Goal: Information Seeking & Learning: Find specific fact

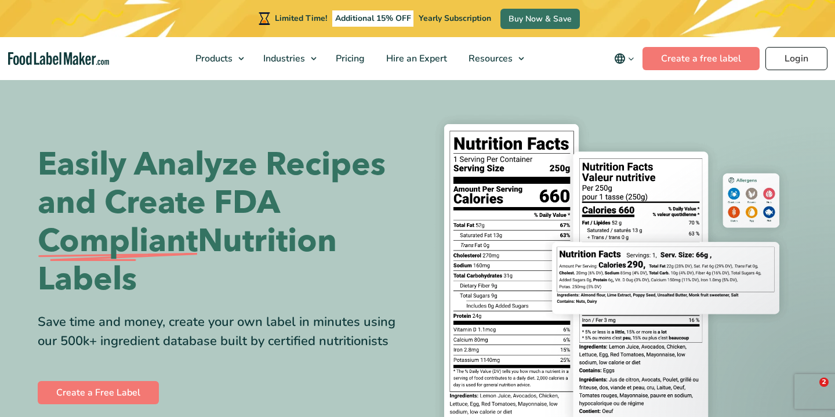
click at [801, 51] on link "Login" at bounding box center [797, 58] width 62 height 23
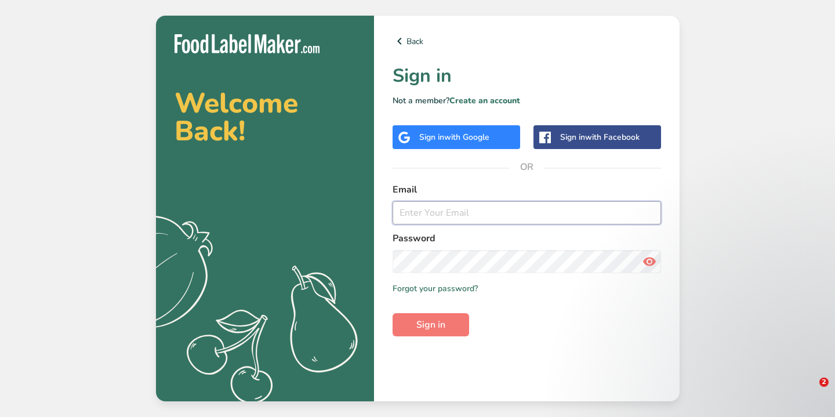
type input "[EMAIL_ADDRESS][DOMAIN_NAME]"
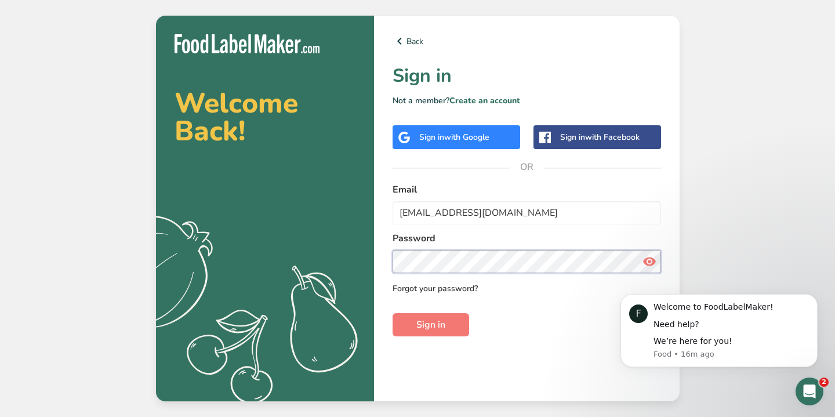
click at [430, 325] on button "Sign in" at bounding box center [431, 324] width 77 height 23
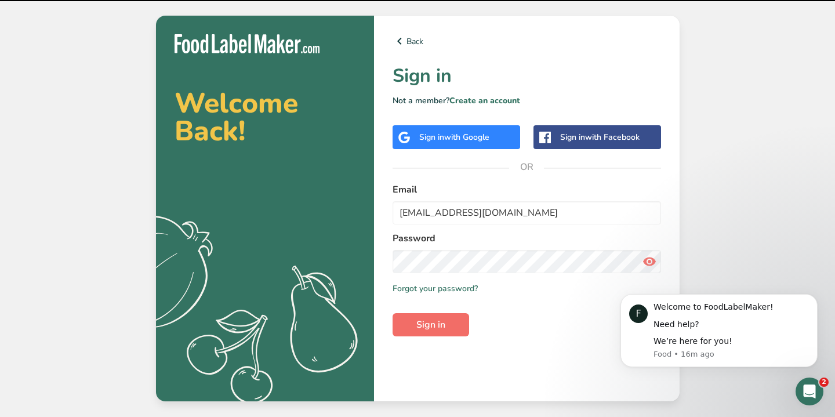
click at [429, 314] on button "Sign in" at bounding box center [431, 324] width 77 height 23
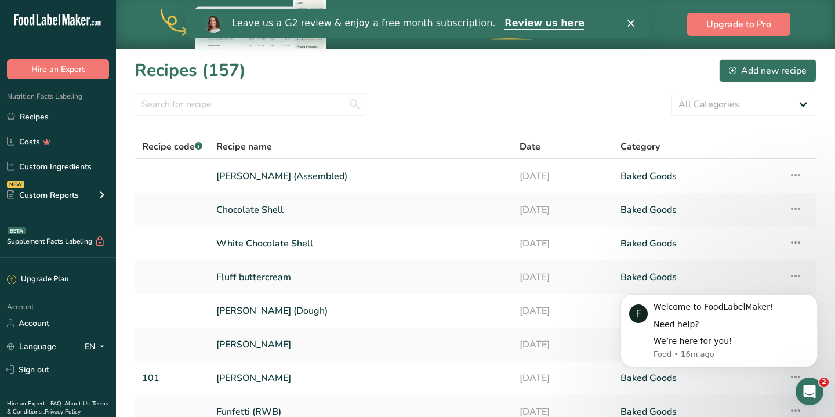
click at [276, 92] on section "Recipes (157) Add new recipe All Categories Baked Goods [GEOGRAPHIC_DATA] Confe…" at bounding box center [475, 300] width 719 height 504
click at [270, 109] on input "text" at bounding box center [251, 104] width 232 height 23
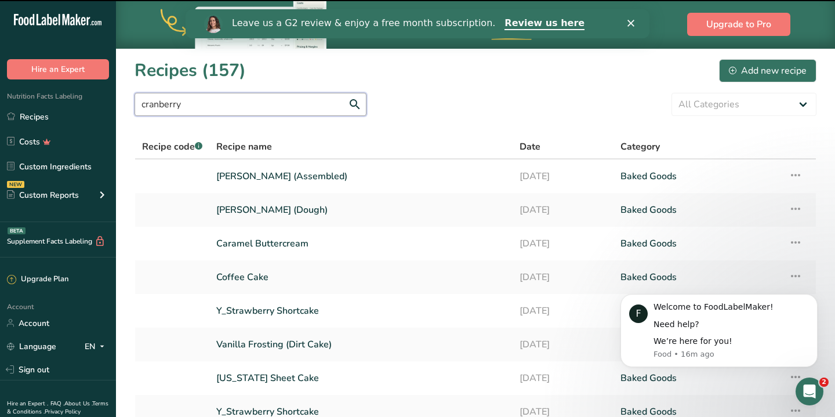
type input "cranberry"
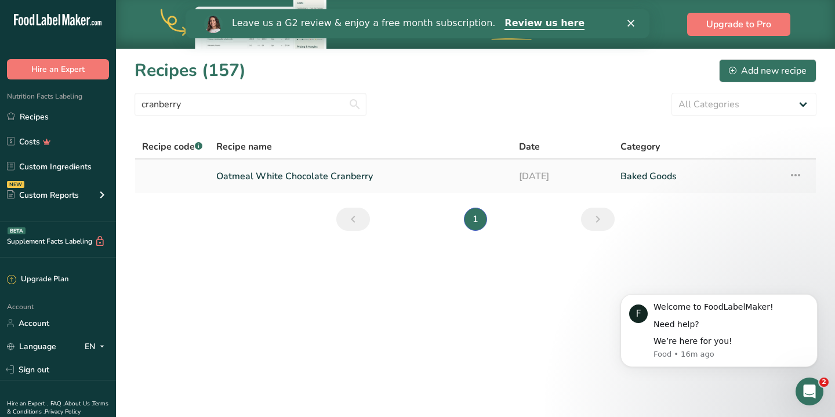
click at [347, 173] on link "Oatmeal White Chocolate Cranberry" at bounding box center [360, 176] width 289 height 24
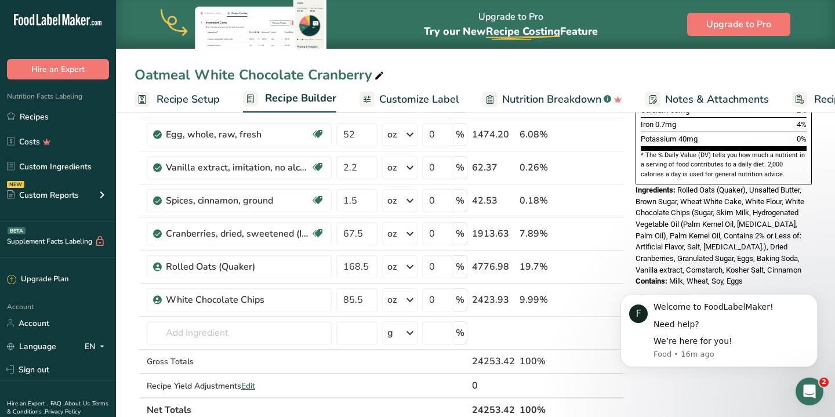
scroll to position [345, 0]
drag, startPoint x: 759, startPoint y: 240, endPoint x: 635, endPoint y: 157, distance: 149.3
click at [635, 157] on div "Nutrition Facts 4 Servings Per Container Serving Size 42g Amount Per Serving Ca…" at bounding box center [724, 36] width 186 height 509
click at [751, 231] on span "Rolled Oats (Quaker), Unsalted Butter, Brown Sugar, Wheat White Cake, White Flo…" at bounding box center [720, 229] width 169 height 89
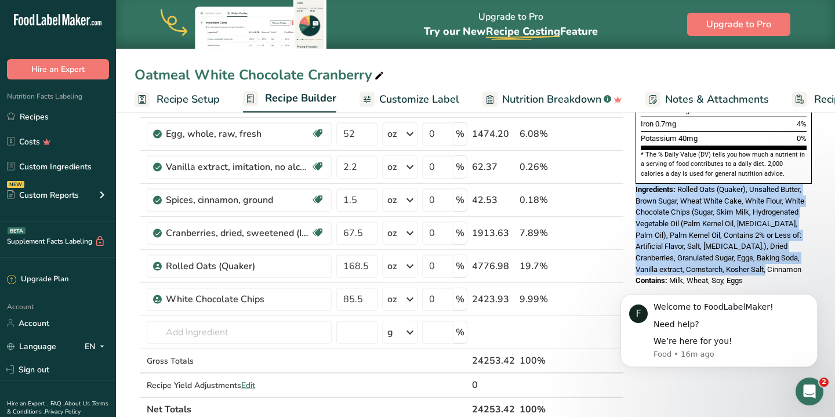
drag, startPoint x: 784, startPoint y: 231, endPoint x: 634, endPoint y: 157, distance: 168.1
click at [634, 157] on div "Nutrition Facts 4 Servings Per Container Serving Size 42g Amount Per Serving Ca…" at bounding box center [724, 36] width 186 height 509
copy div "Ingredients: Rolled Oats (Quaker), Unsalted Butter, Brown Sugar, Wheat White Ca…"
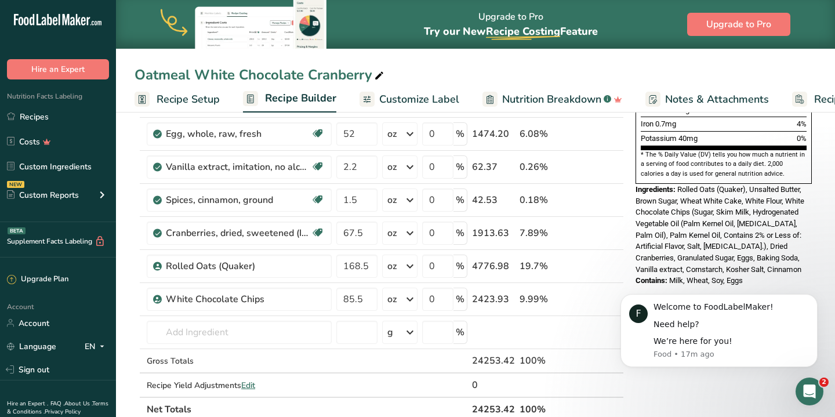
click at [733, 276] on span "Milk, Wheat, Soy, Eggs" at bounding box center [707, 280] width 74 height 9
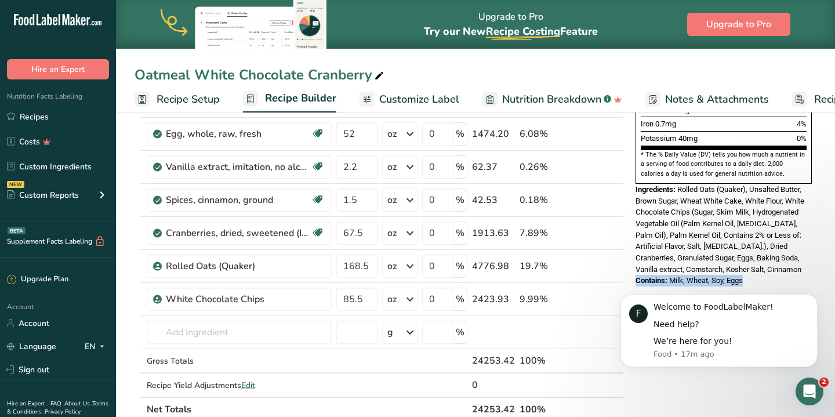
click at [752, 249] on div "Nutrition Facts 4 Servings Per Container Serving Size 42g Amount Per Serving Ca…" at bounding box center [724, 36] width 186 height 509
click at [757, 275] on div "Contains: Milk, Wheat, Soy, Eggs" at bounding box center [724, 281] width 176 height 12
click at [764, 256] on div "Nutrition Facts 4 Servings Per Container Serving Size 42g Amount Per Serving Ca…" at bounding box center [724, 40] width 186 height 516
drag, startPoint x: 764, startPoint y: 256, endPoint x: 675, endPoint y: 253, distance: 88.8
click at [735, 256] on div "Nutrition Facts 4 Servings Per Container Serving Size 42g Amount Per Serving Ca…" at bounding box center [724, 40] width 186 height 516
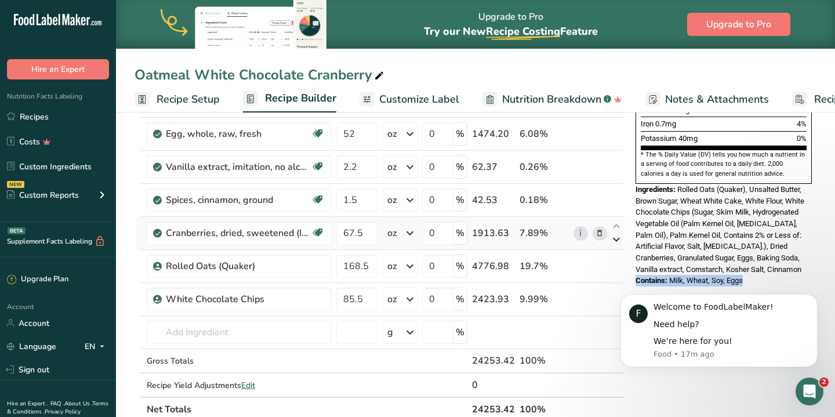
click at [614, 236] on icon at bounding box center [617, 240] width 14 height 9
type input "168.5"
type input "67.5"
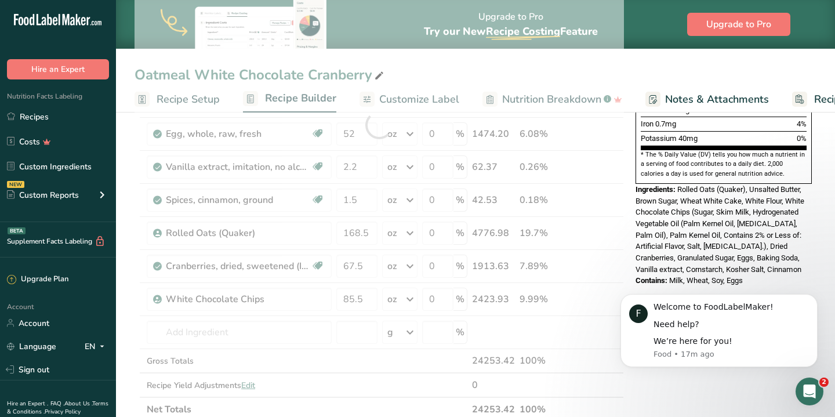
click at [829, 230] on section "Add Ingredients Manage Recipe Delete Recipe Duplicate Recipe Scale Recipe Save …" at bounding box center [475, 297] width 719 height 1069
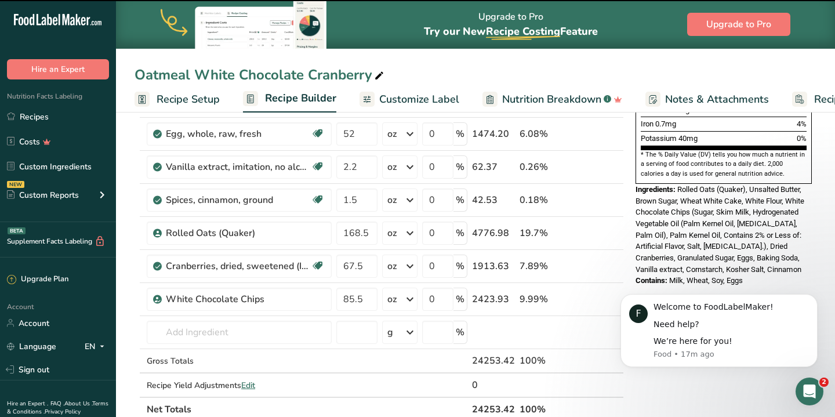
copy div "Contains: Milk, Wheat, Soy, Eggs"
drag, startPoint x: 764, startPoint y: 247, endPoint x: 636, endPoint y: 246, distance: 127.6
click at [636, 275] on div "Contains: Milk, Wheat, Soy, Eggs" at bounding box center [724, 281] width 176 height 12
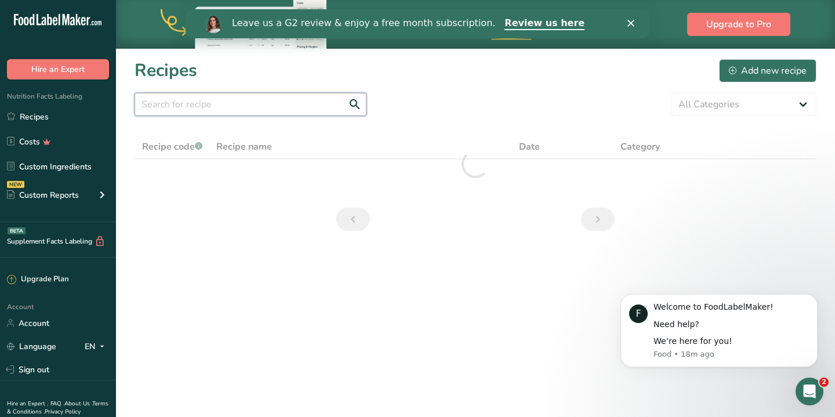
click at [226, 110] on input "text" at bounding box center [251, 104] width 232 height 23
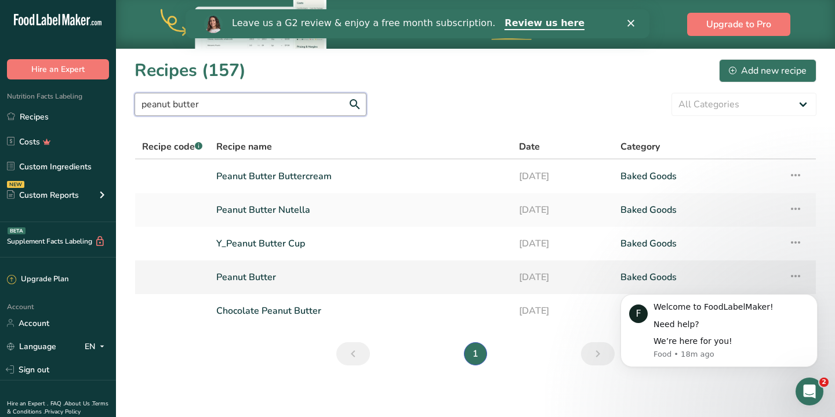
type input "peanut butter"
click at [243, 273] on link "Peanut Butter" at bounding box center [360, 277] width 289 height 24
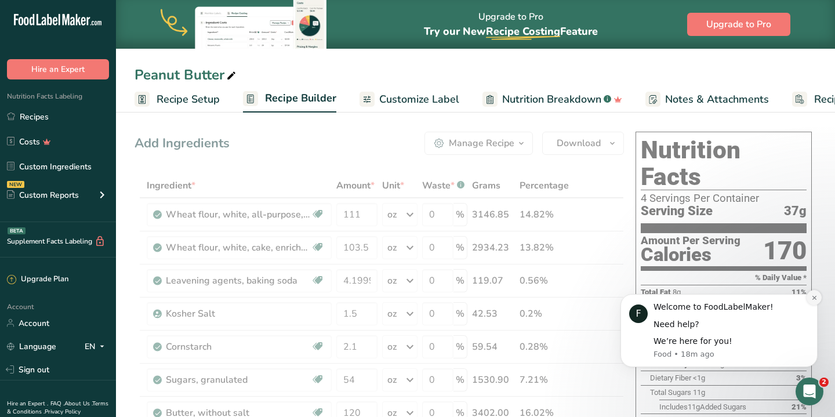
click at [813, 299] on icon "Dismiss notification" at bounding box center [815, 298] width 6 height 6
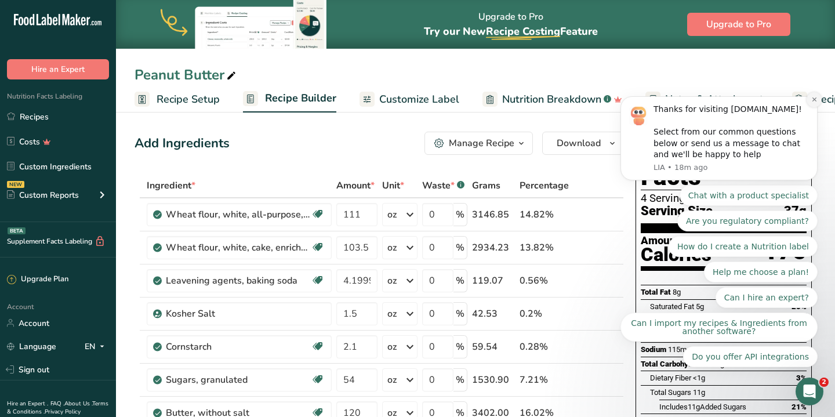
click at [813, 103] on icon "Dismiss notification" at bounding box center [815, 99] width 6 height 6
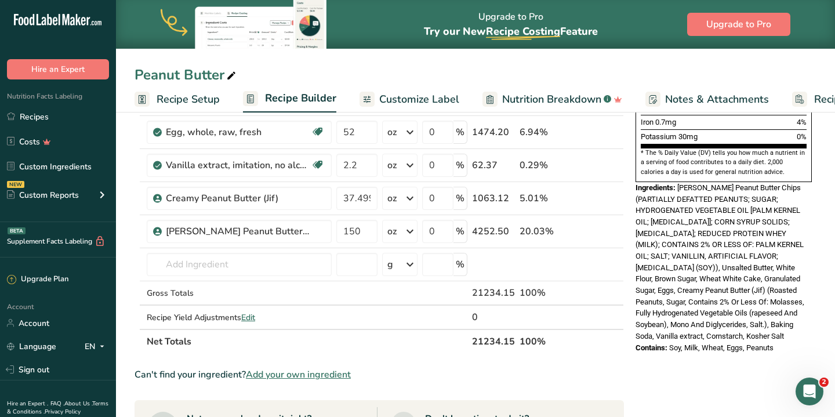
scroll to position [345, 0]
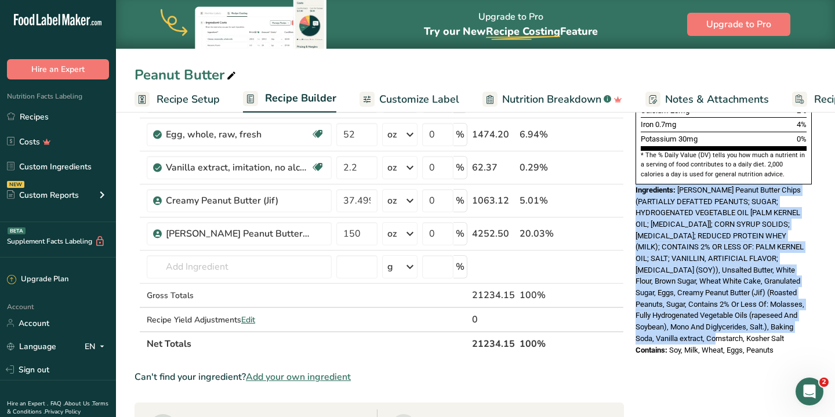
drag, startPoint x: 790, startPoint y: 299, endPoint x: 632, endPoint y: 155, distance: 213.9
click at [632, 155] on div "Nutrition Facts 4 Servings Per Container Serving Size 37g Amount Per Serving Ca…" at bounding box center [724, 71] width 186 height 578
copy div "Ingredients: [PERSON_NAME] Peanut Butter Chips (PARTIALLY DEFATTED PEANUTS; SUG…"
click at [766, 262] on span "[PERSON_NAME] Peanut Butter Chips (PARTIALLY DEFATTED PEANUTS; SUGAR; HYDROGENA…" at bounding box center [720, 264] width 169 height 157
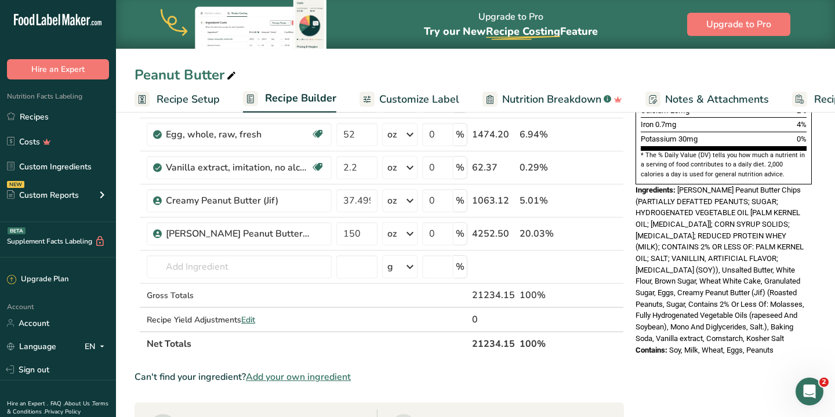
click at [675, 346] on span "Soy, Milk, Wheat, Eggs, Peanuts" at bounding box center [722, 350] width 104 height 9
drag, startPoint x: 639, startPoint y: 312, endPoint x: 737, endPoint y: 312, distance: 98.1
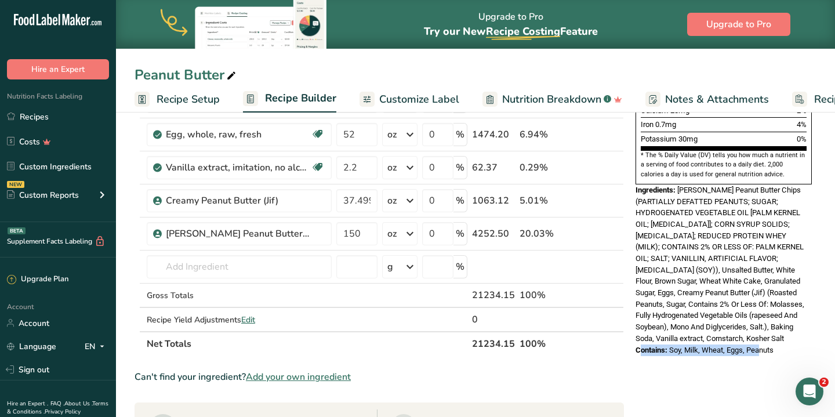
click at [737, 345] on div "Contains: Soy, Milk, Wheat, Eggs, Peanuts" at bounding box center [724, 351] width 176 height 12
click at [637, 346] on span "Contains:" at bounding box center [652, 350] width 32 height 9
drag, startPoint x: 637, startPoint y: 310, endPoint x: 775, endPoint y: 310, distance: 138.1
click at [775, 345] on div "Contains: Soy, Milk, Wheat, Eggs, Peanuts" at bounding box center [724, 351] width 176 height 12
click at [774, 346] on span "Soy, Milk, Wheat, Eggs, Peanuts" at bounding box center [722, 350] width 104 height 9
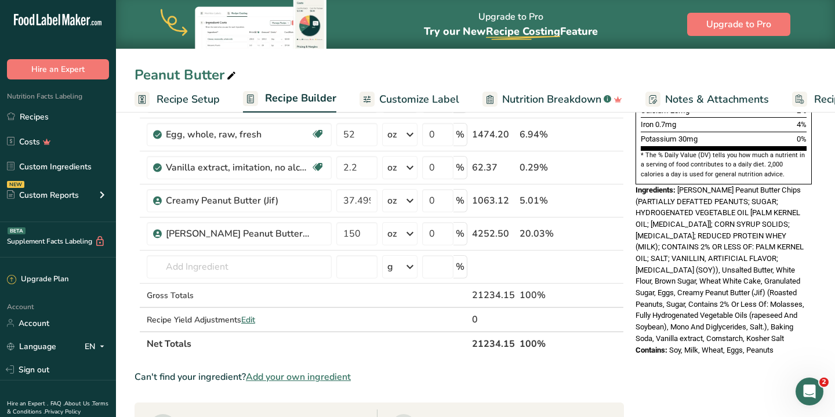
drag, startPoint x: 636, startPoint y: 308, endPoint x: 785, endPoint y: 314, distance: 149.2
click at [785, 345] on div "Contains: Soy, Milk, Wheat, Eggs, Peanuts" at bounding box center [724, 351] width 176 height 12
copy div "Contains: Soy, Milk, Wheat, Eggs, Peanuts"
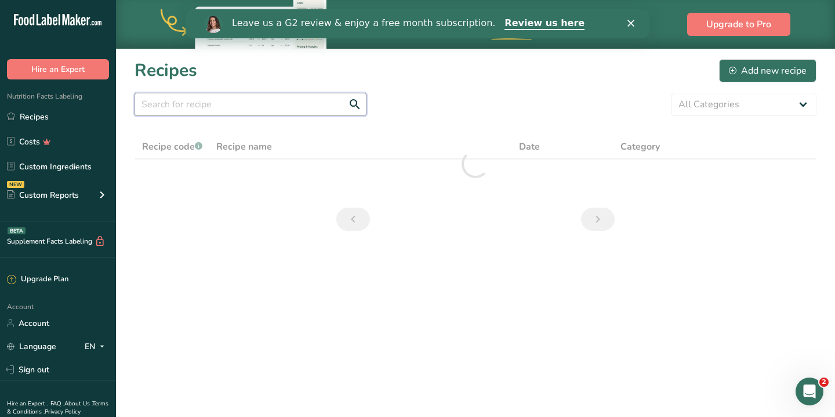
click at [273, 104] on input "text" at bounding box center [251, 104] width 232 height 23
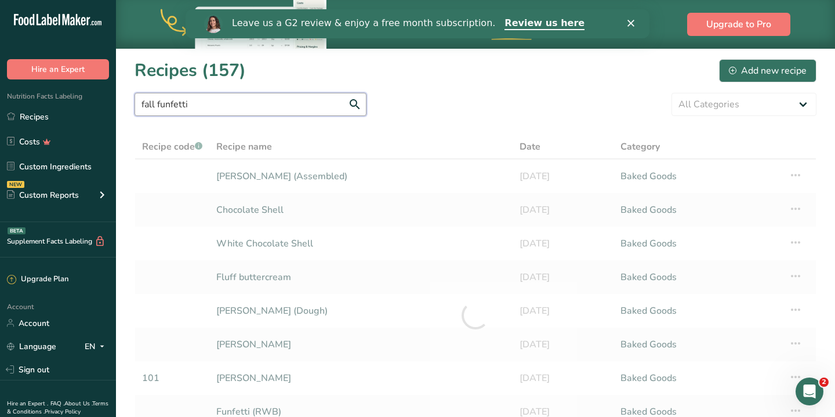
type input "fall funfetti"
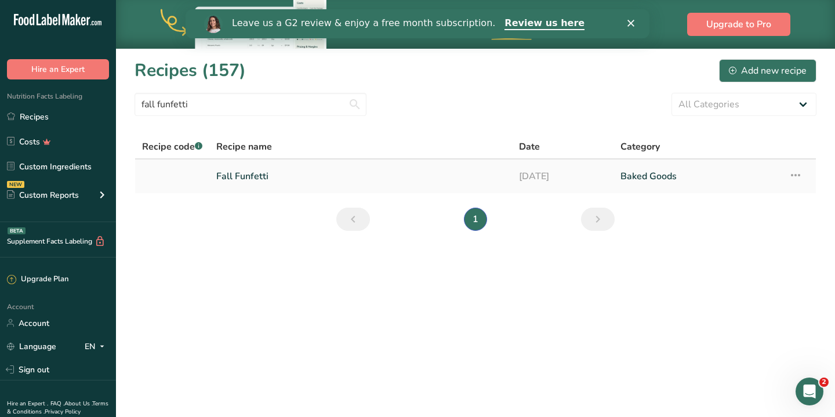
click at [271, 164] on link "Fall Funfetti" at bounding box center [360, 176] width 289 height 24
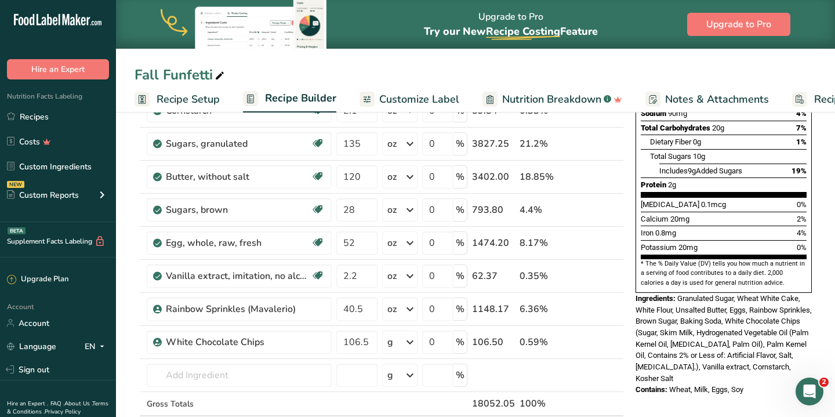
scroll to position [237, 0]
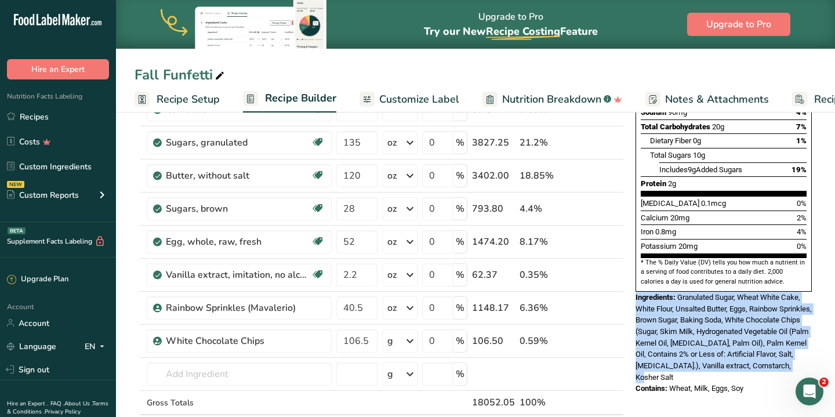
drag, startPoint x: 719, startPoint y: 339, endPoint x: 631, endPoint y: 266, distance: 114.5
click at [631, 266] on div "Nutrition Facts 2 Servings Per Container Serving Size 32g Amount Per Serving Ca…" at bounding box center [724, 144] width 186 height 509
copy div "Ingredients: Granulated Sugar, Wheat White Cake, White Flour, Unsalted Butter, …"
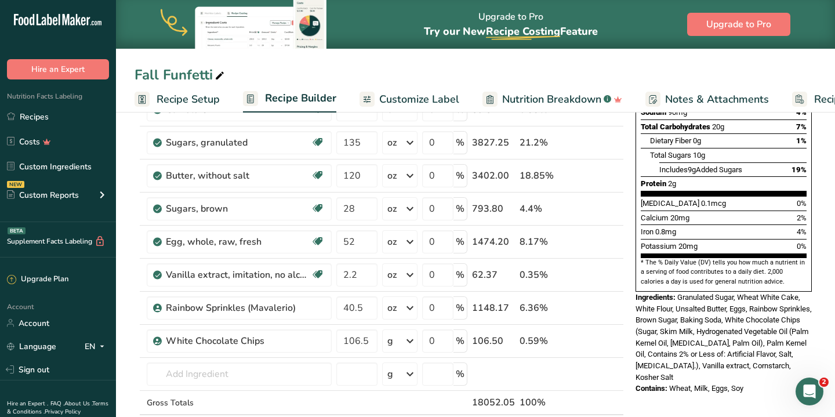
click at [699, 384] on span "Wheat, Milk, Eggs, Soy" at bounding box center [707, 388] width 74 height 9
drag, startPoint x: 747, startPoint y: 352, endPoint x: 636, endPoint y: 352, distance: 110.8
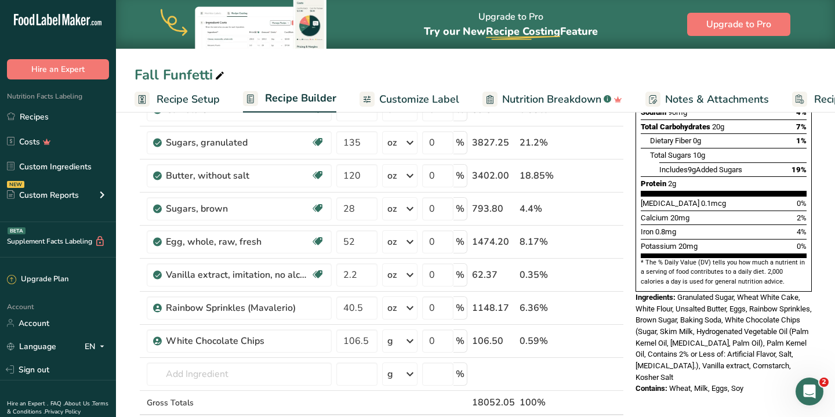
click at [636, 383] on div "Contains: Wheat, Milk, Eggs, Soy" at bounding box center [724, 389] width 176 height 12
copy div "Contains: Wheat, Milk, Eggs, Soy"
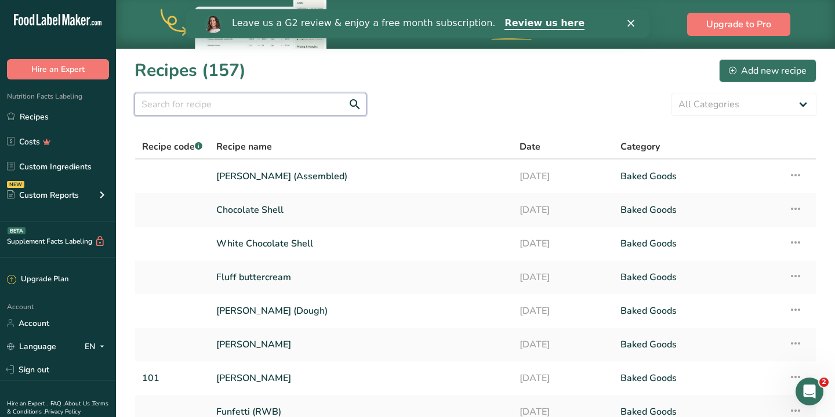
click at [248, 105] on input "text" at bounding box center [251, 104] width 232 height 23
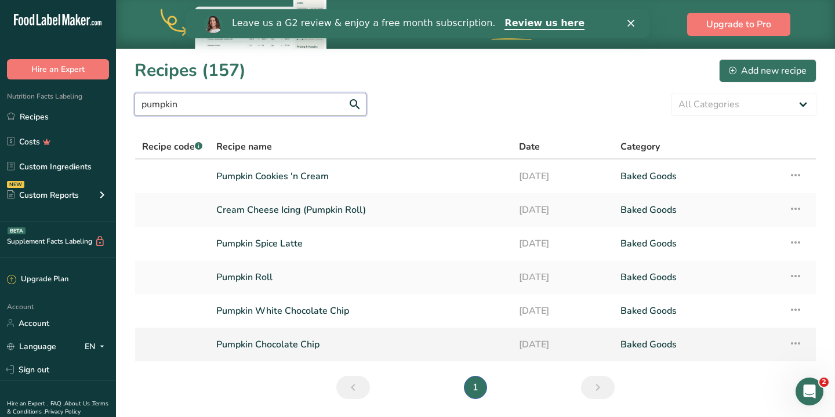
type input "pumpkin"
click at [254, 350] on link "Pumpkin Chocolate Chip" at bounding box center [360, 344] width 289 height 24
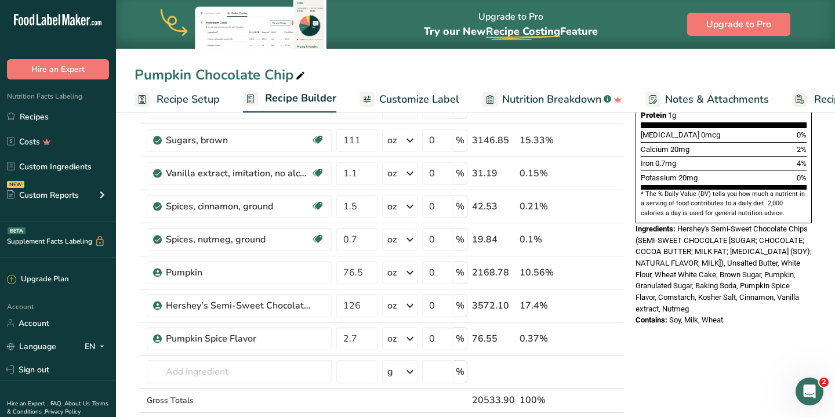
scroll to position [309, 0]
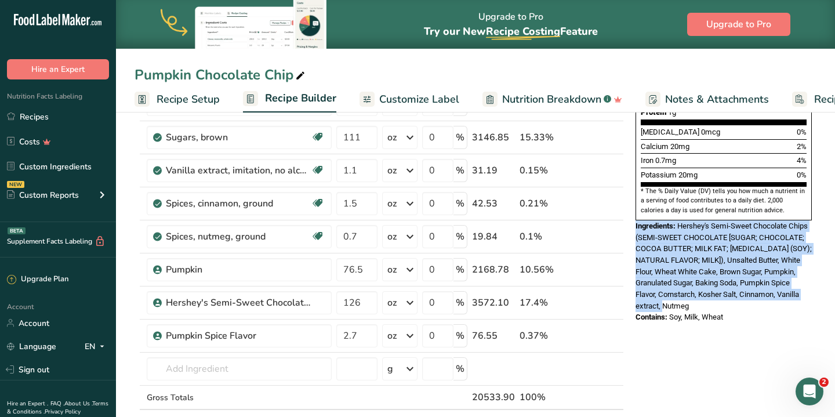
drag, startPoint x: 697, startPoint y: 271, endPoint x: 636, endPoint y: 194, distance: 97.9
click at [636, 220] on div "Ingredients: Hershey's Semi-Sweet Chocolate Chips (SEMI-SWEET CHOCOLATE [SUGAR;…" at bounding box center [724, 266] width 176 height 92
copy div "Ingredients: Hershey's Semi-Sweet Chocolate Chips (SEMI-SWEET CHOCOLATE [SUGAR;…"
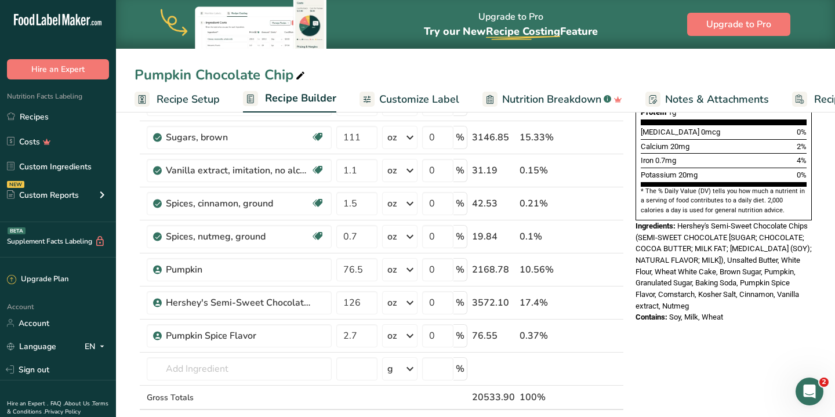
click at [690, 313] on span "Soy, Milk, Wheat" at bounding box center [697, 317] width 54 height 9
click at [722, 287] on div "Nutrition Facts 4 Servings Per Container Serving Size 35g Amount Per Serving Ca…" at bounding box center [724, 72] width 186 height 509
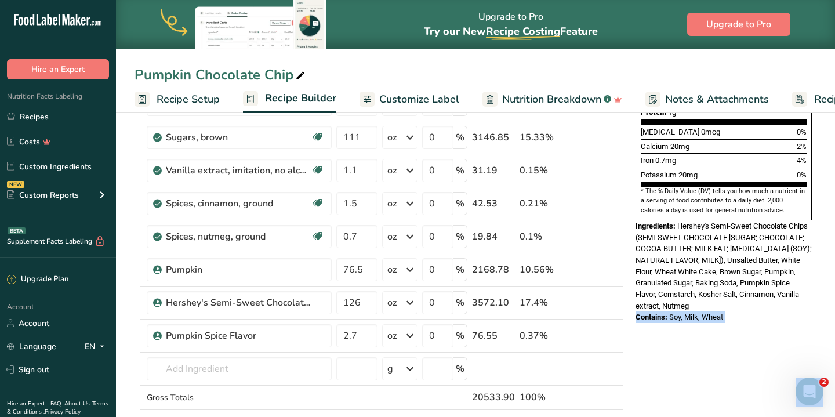
click at [726, 312] on div "Contains: Soy, Milk, Wheat" at bounding box center [724, 318] width 176 height 12
drag, startPoint x: 730, startPoint y: 278, endPoint x: 635, endPoint y: 279, distance: 94.6
click at [635, 279] on div "Nutrition Facts 4 Servings Per Container Serving Size 35g Amount Per Serving Ca…" at bounding box center [724, 72] width 186 height 509
copy div "Contains: Soy, Milk, Wheat"
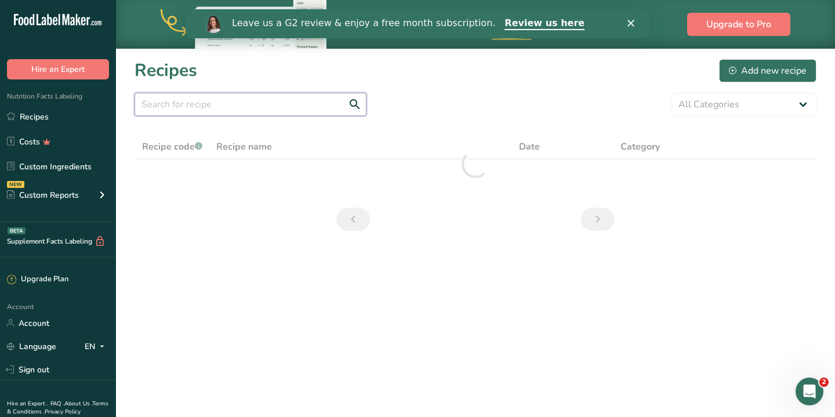
click at [262, 106] on input "text" at bounding box center [251, 104] width 232 height 23
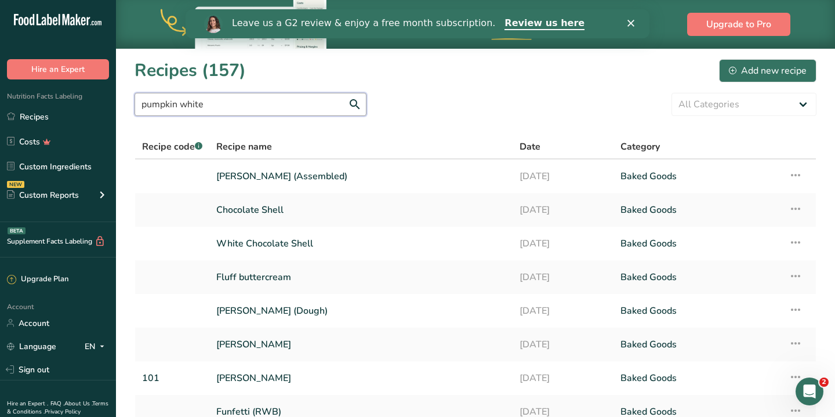
type input "pumpkin white"
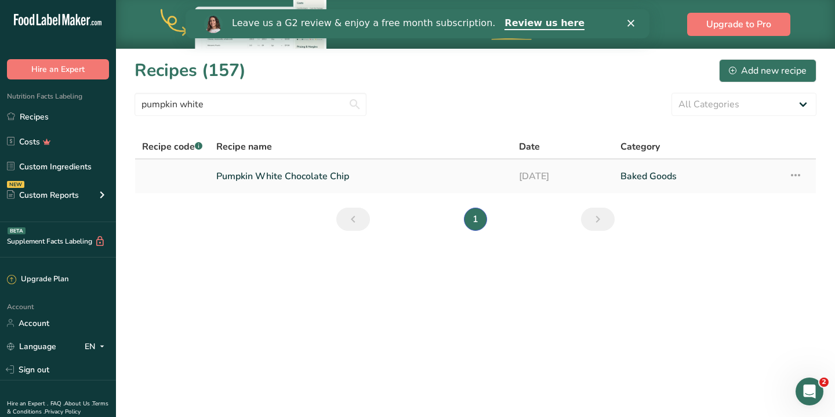
click at [350, 179] on link "Pumpkin White Chocolate Chip" at bounding box center [360, 176] width 289 height 24
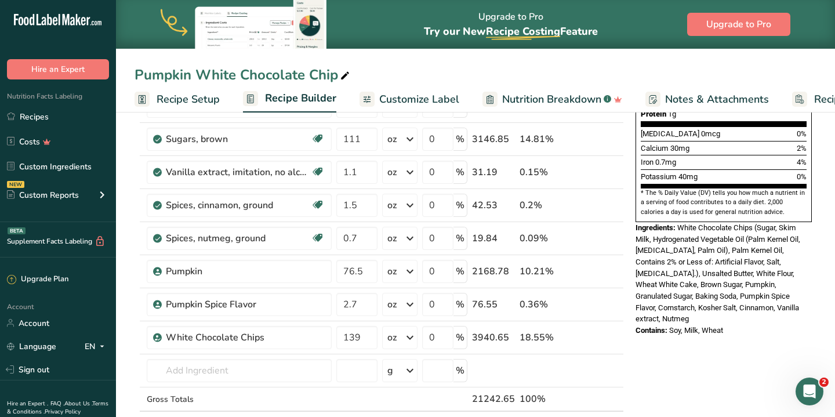
scroll to position [307, 0]
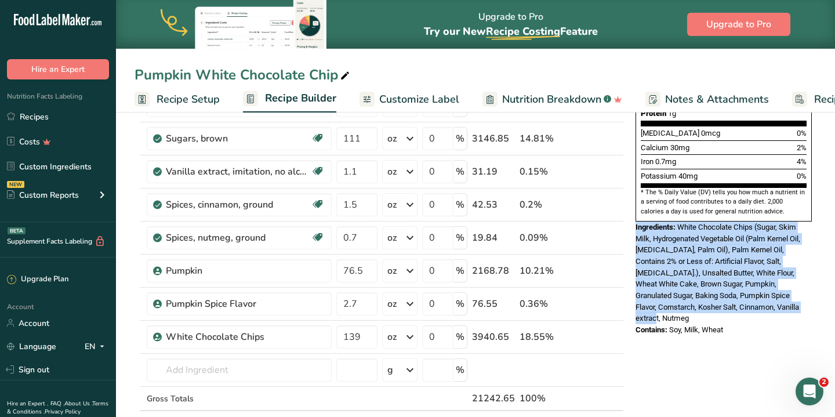
drag, startPoint x: 724, startPoint y: 269, endPoint x: 634, endPoint y: 197, distance: 115.5
click at [634, 197] on div "Nutrition Facts 4 Servings Per Container Serving Size 35g Amount Per Serving Ca…" at bounding box center [724, 80] width 186 height 521
copy div "Ingredients: White Chocolate Chips (Sugar, Skim Milk, Hydrogenated Vegetable Oi…"
click at [660, 272] on span "White Chocolate Chips (Sugar, Skim Milk, Hydrogenated Vegetable Oil (Palm Kerne…" at bounding box center [718, 273] width 165 height 100
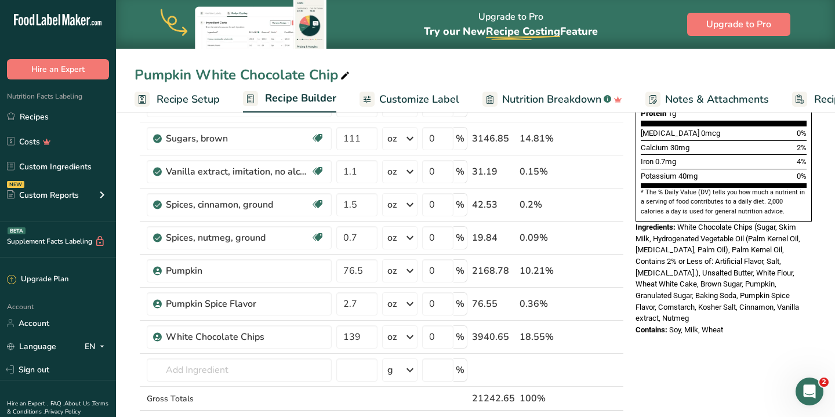
click at [659, 325] on span "Contains:" at bounding box center [652, 329] width 32 height 9
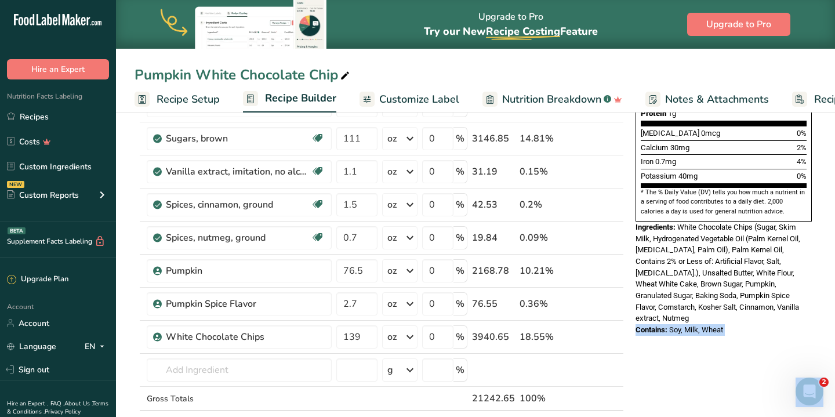
click at [697, 325] on span "Soy, Milk, Wheat" at bounding box center [697, 329] width 54 height 9
drag, startPoint x: 729, startPoint y: 282, endPoint x: 636, endPoint y: 282, distance: 92.8
click at [636, 324] on div "Contains: Soy, Milk, Wheat" at bounding box center [724, 330] width 176 height 12
